Goal: Information Seeking & Learning: Learn about a topic

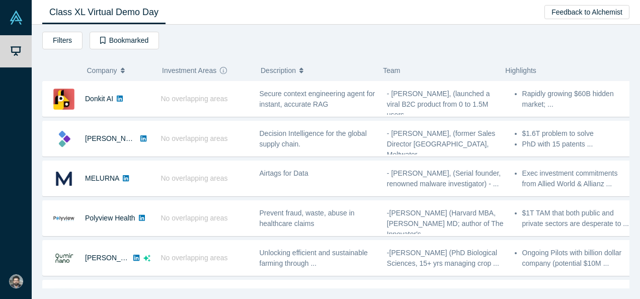
click at [180, 42] on div "Filters AI Artificial Intelligence B2B SaaS AI (Artificial Intelligence) Data A…" at bounding box center [335, 42] width 587 height 21
click at [199, 44] on div "Filters AI Artificial Intelligence B2B SaaS AI (Artificial Intelligence) Data A…" at bounding box center [335, 42] width 587 height 21
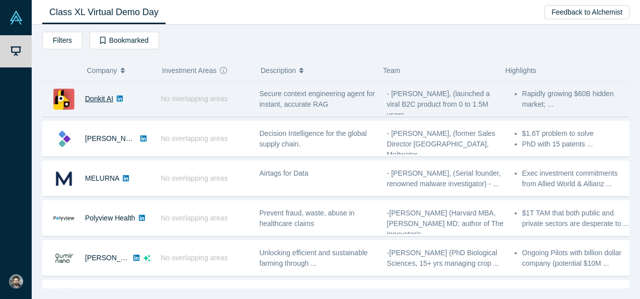
click at [96, 98] on link "Donkit AI" at bounding box center [99, 99] width 28 height 8
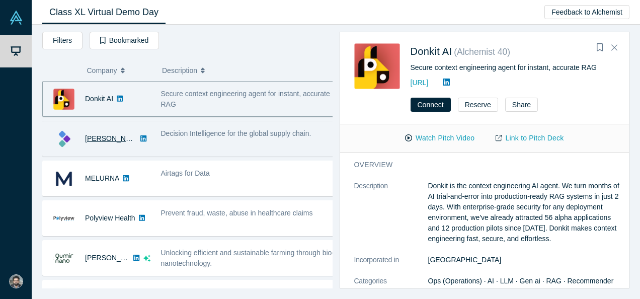
click at [101, 138] on link "[PERSON_NAME]" at bounding box center [114, 138] width 58 height 8
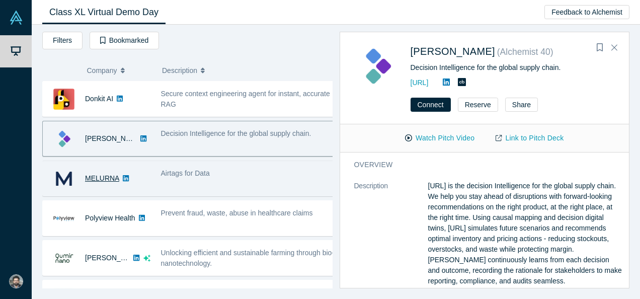
click at [104, 177] on link "MELURNA" at bounding box center [102, 178] width 34 height 8
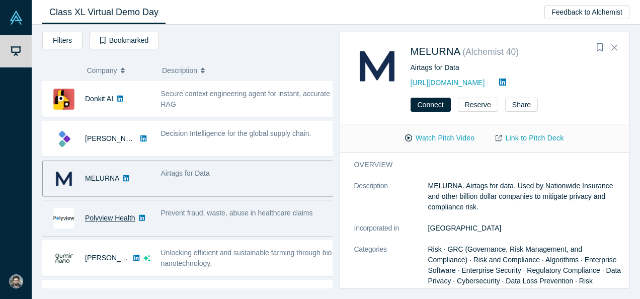
click at [110, 218] on link "Polyview Health" at bounding box center [110, 218] width 50 height 8
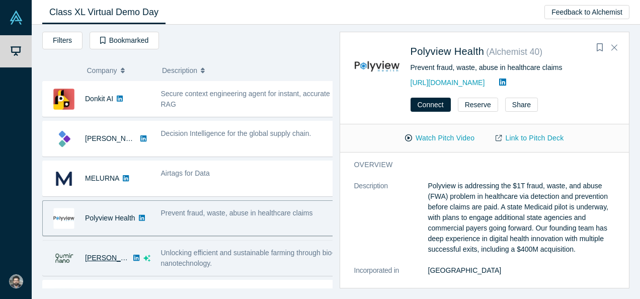
click at [106, 260] on link "[PERSON_NAME]" at bounding box center [114, 258] width 58 height 8
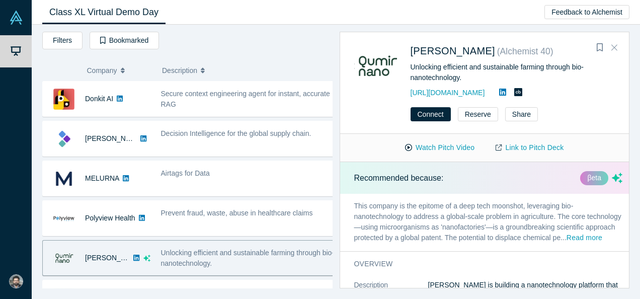
click at [617, 50] on icon "Close" at bounding box center [614, 47] width 6 height 9
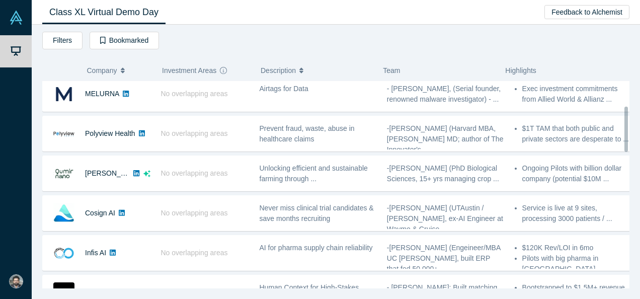
scroll to position [121, 0]
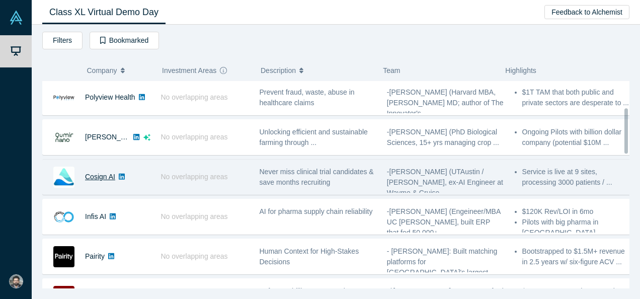
click at [88, 173] on link "Cosign AI" at bounding box center [100, 177] width 30 height 8
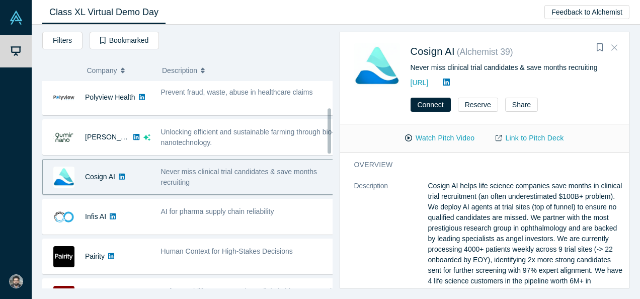
click at [612, 47] on icon "Close" at bounding box center [614, 47] width 6 height 9
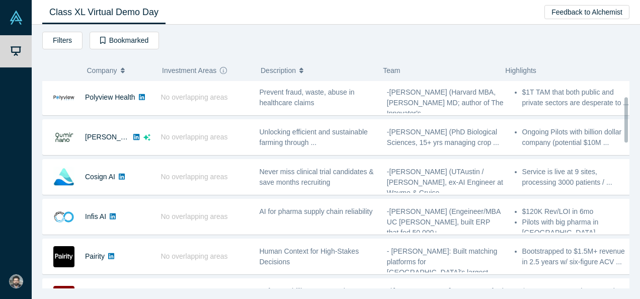
scroll to position [0, 0]
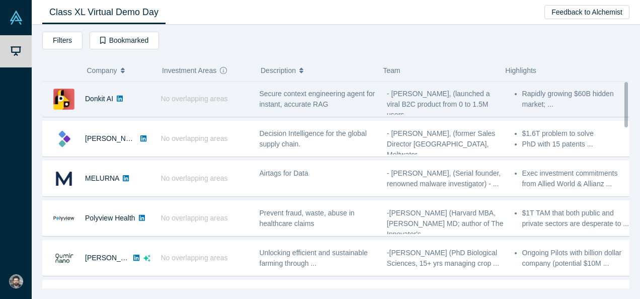
drag, startPoint x: 625, startPoint y: 137, endPoint x: 617, endPoint y: 86, distance: 52.5
click at [617, 86] on div "Donkit AI No overlapping areas Secure context engineering agent for instant, ac…" at bounding box center [335, 184] width 587 height 207
click at [262, 96] on span "Secure context engineering agent for instant, accurate RAG" at bounding box center [318, 99] width 116 height 19
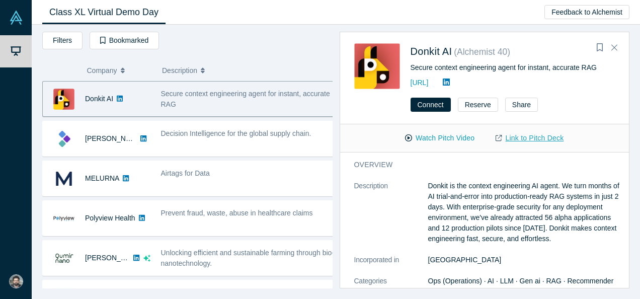
click at [521, 140] on link "Link to Pitch Deck" at bounding box center [529, 138] width 89 height 18
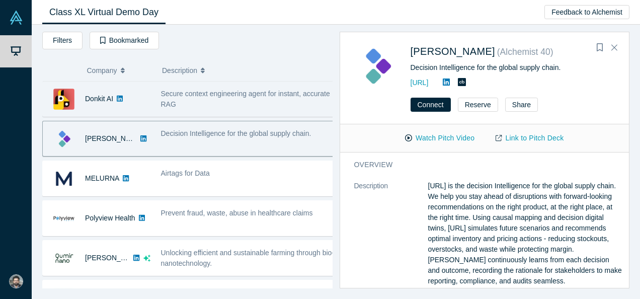
click at [265, 102] on div "Secure context engineering agent for instant, accurate RAG" at bounding box center [248, 99] width 174 height 21
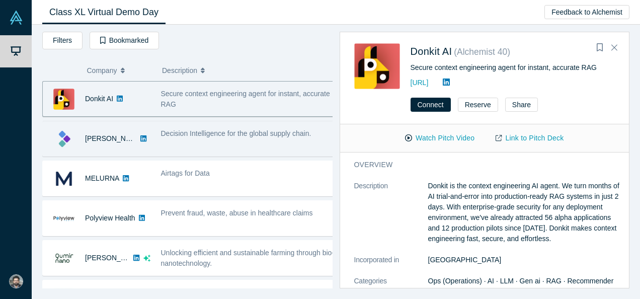
click at [246, 132] on span "Decision Intelligence for the global supply chain." at bounding box center [236, 133] width 150 height 8
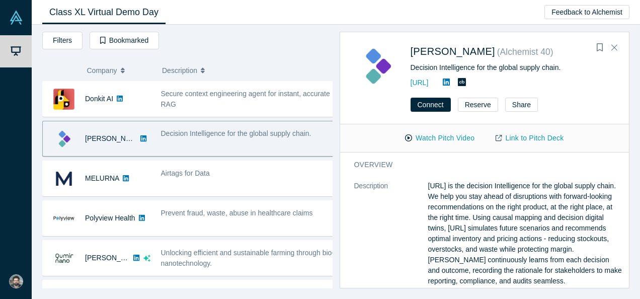
click at [521, 143] on link "Link to Pitch Deck" at bounding box center [529, 138] width 89 height 18
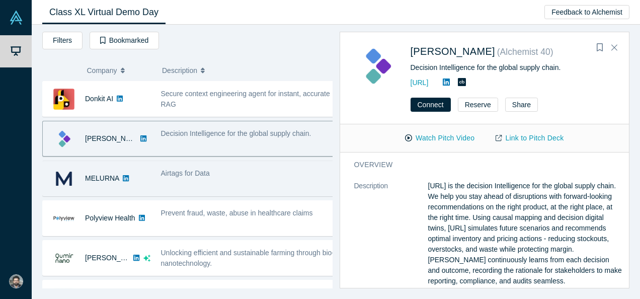
click at [210, 170] on div "Airtags for Data" at bounding box center [248, 173] width 174 height 11
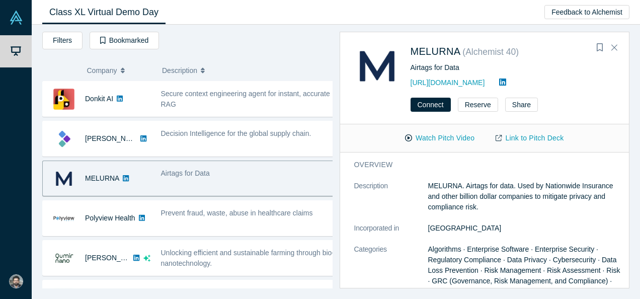
click at [528, 191] on p "MELURNA. Airtags for data. Used by Nationwide Insurance and other billion dolla…" at bounding box center [525, 197] width 195 height 32
click at [532, 140] on link "Link to Pitch Deck" at bounding box center [529, 138] width 89 height 18
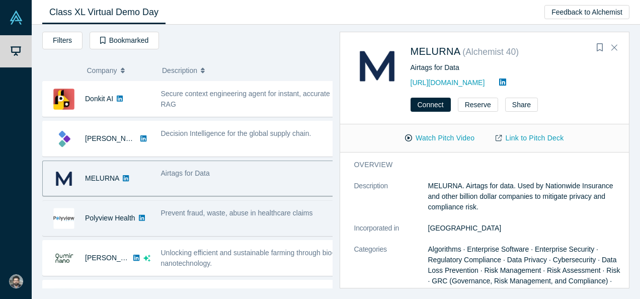
click at [255, 209] on span "Prevent fraud, waste, abuse in healthcare claims" at bounding box center [237, 213] width 152 height 8
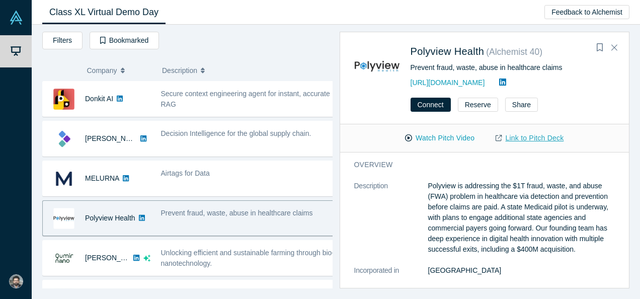
click at [519, 140] on link "Link to Pitch Deck" at bounding box center [529, 138] width 89 height 18
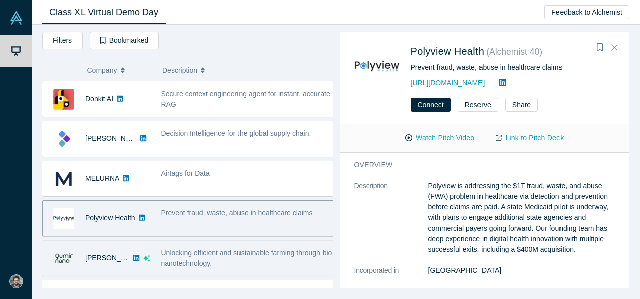
click at [277, 258] on div "Unlocking efficient and sustainable farming through bio-nanotechnology." at bounding box center [248, 258] width 174 height 21
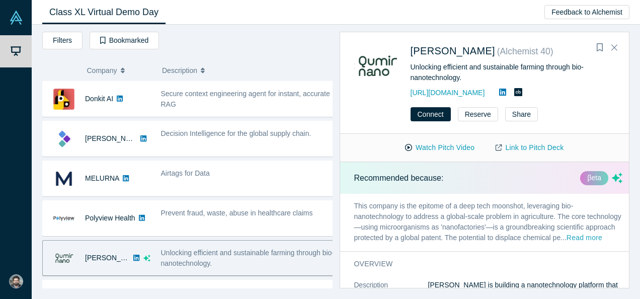
click at [567, 244] on button "Read more" at bounding box center [585, 238] width 36 height 12
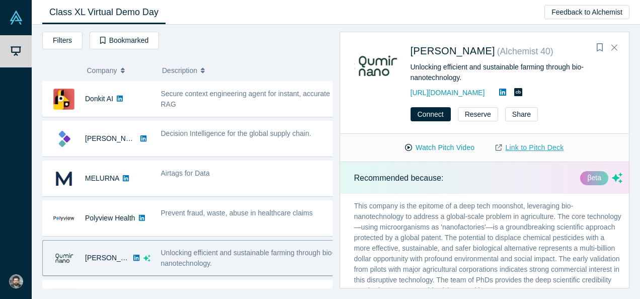
click at [524, 150] on link "Link to Pitch Deck" at bounding box center [529, 148] width 89 height 18
click at [334, 179] on div "[PERSON_NAME] ( Alchemist 40 ) Unlocking efficient and sustainable farming thro…" at bounding box center [481, 160] width 297 height 257
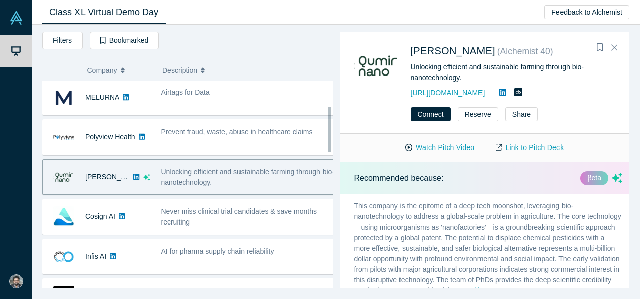
scroll to position [130, 0]
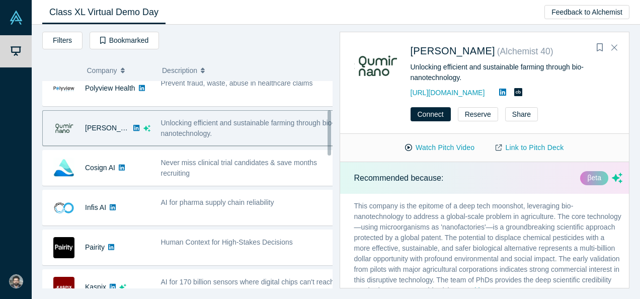
drag, startPoint x: 330, startPoint y: 111, endPoint x: 328, endPoint y: 139, distance: 28.2
click at [328, 139] on div at bounding box center [330, 132] width 4 height 45
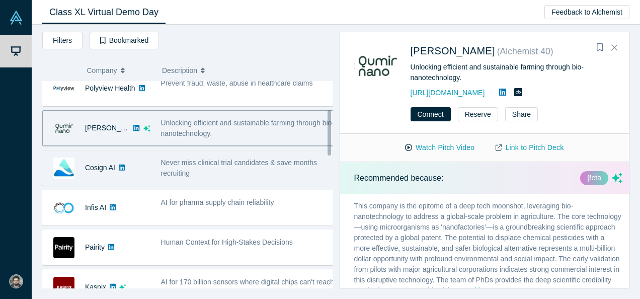
click at [253, 168] on div "Never miss clinical trial candidates & save months recruiting" at bounding box center [248, 167] width 174 height 21
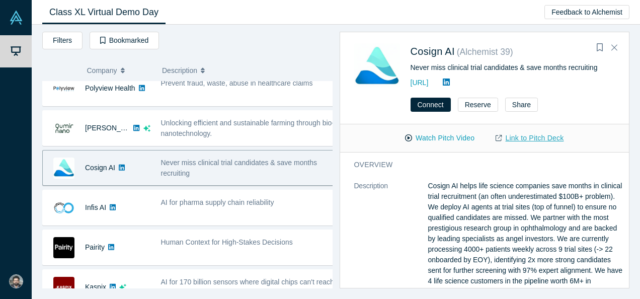
click at [534, 140] on link "Link to Pitch Deck" at bounding box center [529, 138] width 89 height 18
